Goal: Information Seeking & Learning: Learn about a topic

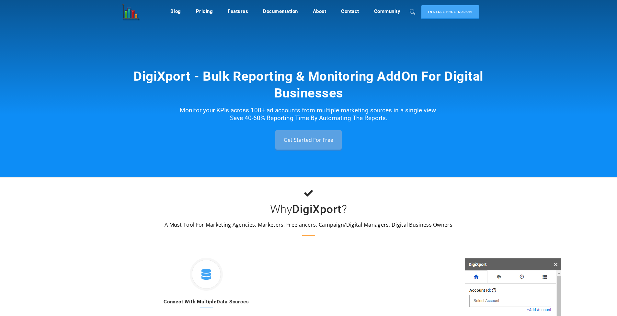
scroll to position [276, 0]
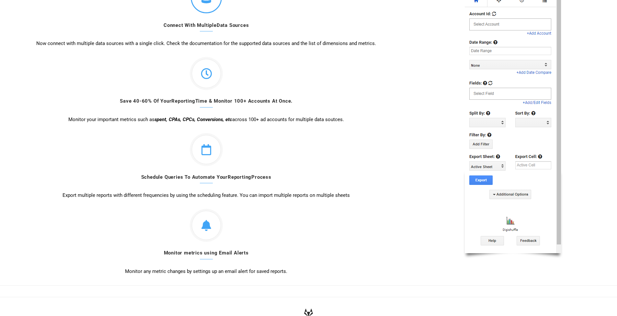
drag, startPoint x: 171, startPoint y: 41, endPoint x: 321, endPoint y: 41, distance: 149.6
click at [321, 41] on p "Now connect with multiple data sources with a single click. Check the documenta…" at bounding box center [205, 43] width 399 height 8
click at [381, 43] on p "Now connect with multiple data sources with a single click. Check the documenta…" at bounding box center [205, 43] width 399 height 8
drag, startPoint x: 115, startPoint y: 114, endPoint x: 121, endPoint y: 116, distance: 6.7
click at [121, 116] on div "Save 40-60% Of Your Reporting Time & Monitor 100+ Accounts At Once. Monitor you…" at bounding box center [205, 90] width 399 height 66
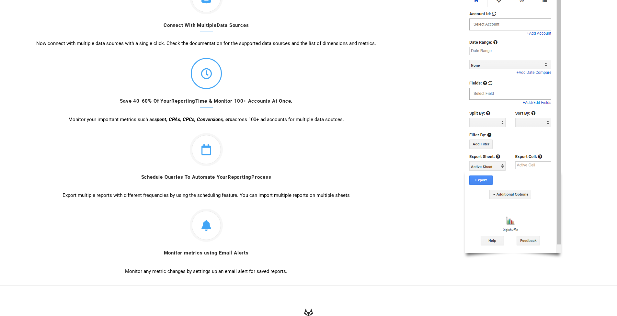
drag, startPoint x: 152, startPoint y: 116, endPoint x: 223, endPoint y: 114, distance: 71.6
click at [223, 114] on div "Save 40-60% Of Your Reporting Time & Monitor 100+ Accounts At Once. Monitor you…" at bounding box center [205, 90] width 399 height 66
drag, startPoint x: 239, startPoint y: 118, endPoint x: 287, endPoint y: 121, distance: 48.7
click at [287, 121] on p "Monitor your important metrics such as spent, CPAs, CPCs, Conversions, etc acro…" at bounding box center [205, 120] width 399 height 8
drag, startPoint x: 149, startPoint y: 197, endPoint x: 296, endPoint y: 198, distance: 146.3
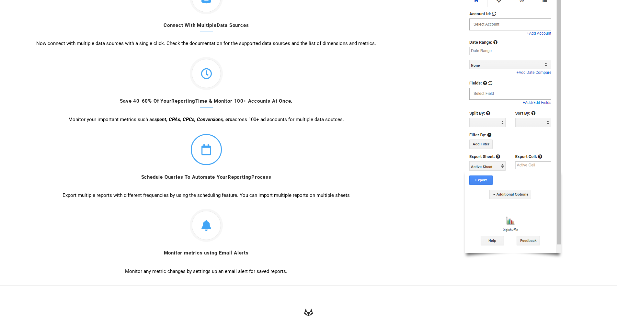
click at [296, 198] on p "Export multiple reports with different frequencies by using the scheduling feat…" at bounding box center [205, 195] width 399 height 8
click at [324, 197] on p "Export multiple reports with different frequencies by using the scheduling feat…" at bounding box center [205, 195] width 399 height 8
drag, startPoint x: 324, startPoint y: 197, endPoint x: 111, endPoint y: 198, distance: 213.0
click at [111, 198] on p "Export multiple reports with different frequencies by using the scheduling feat…" at bounding box center [205, 195] width 399 height 8
click at [101, 156] on div "Schedule Queries To Automate Your Reporting Process Export multiple reports wit…" at bounding box center [205, 166] width 399 height 66
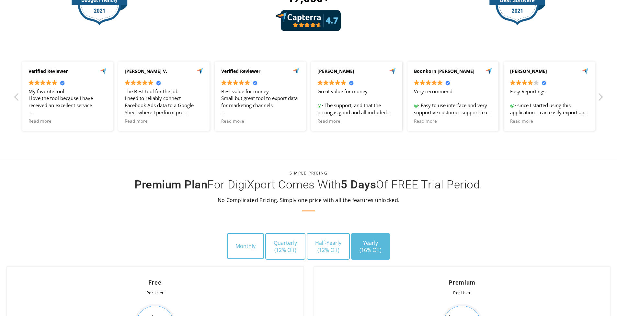
scroll to position [1935, 0]
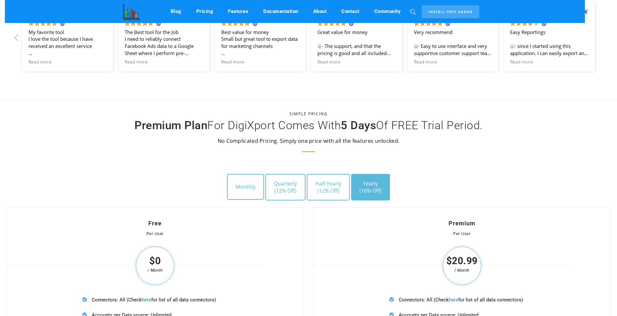
scroll to position [1649, 0]
